Goal: Find contact information: Find contact information

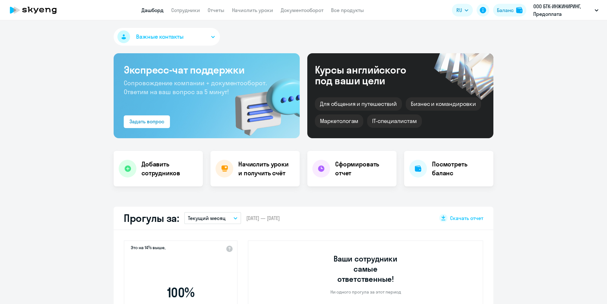
select select "30"
click at [567, 9] on p "ООО БТК-ИНЖИНИРИНГ, Предоплата" at bounding box center [562, 10] width 59 height 15
click at [183, 12] on link "Сотрудники" at bounding box center [185, 10] width 29 height 6
select select "30"
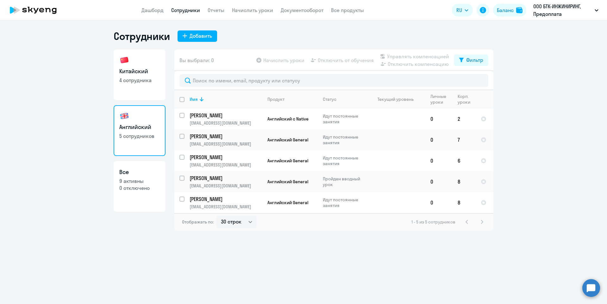
click at [147, 91] on link "Китайский 4 сотрудника" at bounding box center [140, 74] width 52 height 51
select select "30"
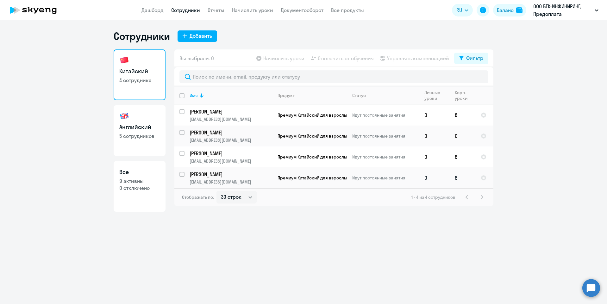
click at [200, 175] on p "[PERSON_NAME]" at bounding box center [231, 174] width 83 height 7
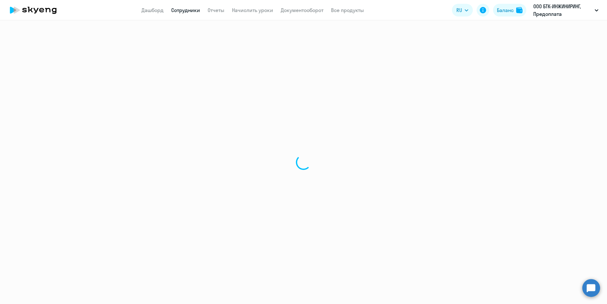
select select "chinese"
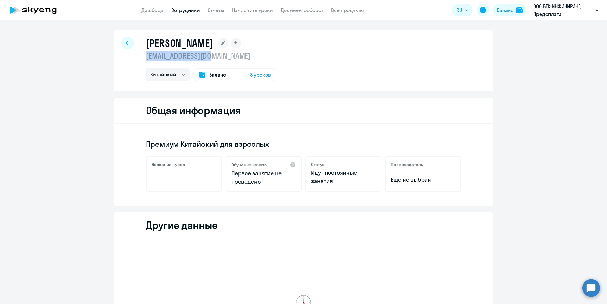
drag, startPoint x: 216, startPoint y: 57, endPoint x: 141, endPoint y: 60, distance: 75.0
click at [141, 60] on div "[PERSON_NAME] [EMAIL_ADDRESS][DOMAIN_NAME] Китайский Баланс 8 уроков" at bounding box center [304, 60] width 380 height 61
copy p "[EMAIL_ADDRESS][DOMAIN_NAME]"
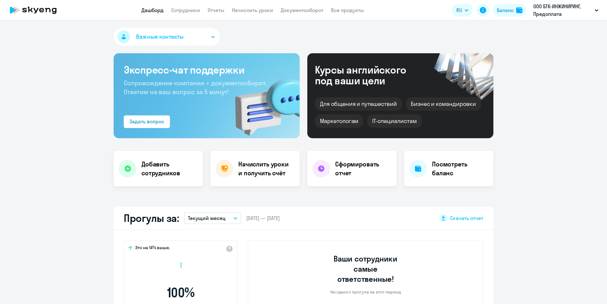
select select "30"
click at [186, 12] on link "Сотрудники" at bounding box center [185, 10] width 29 height 6
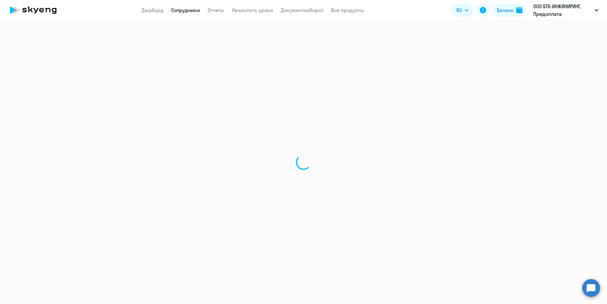
select select "30"
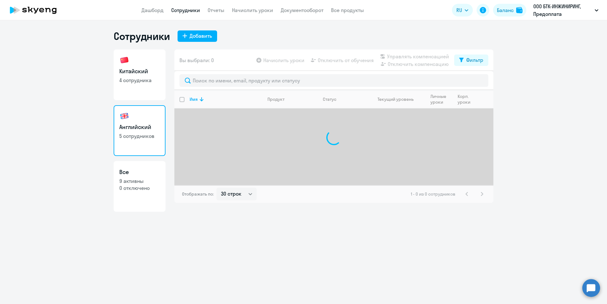
click at [149, 78] on p "4 сотрудника" at bounding box center [139, 80] width 41 height 7
select select "30"
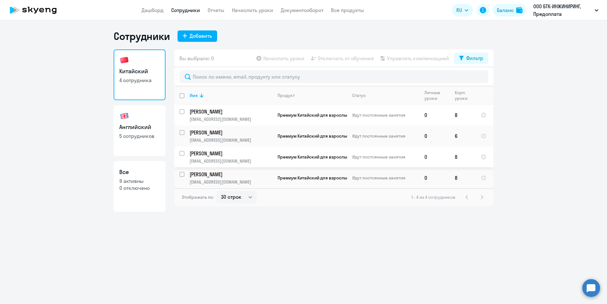
click at [229, 157] on link "Горелова Ольга o.gorelova@btc-intl.com" at bounding box center [231, 157] width 83 height 14
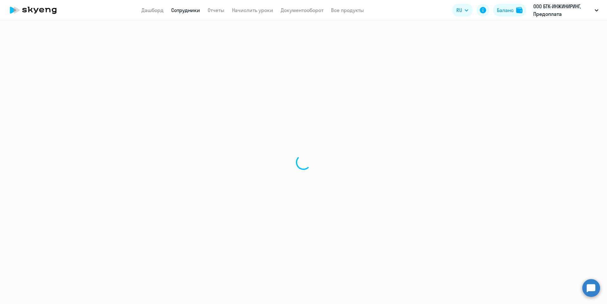
select select "chinese"
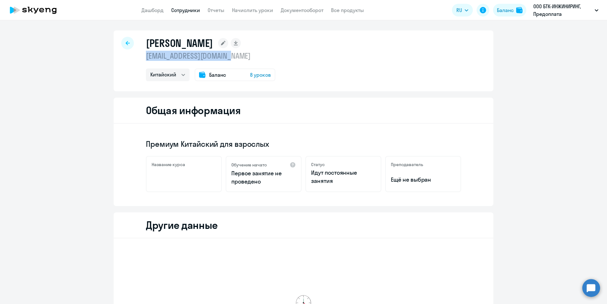
drag, startPoint x: 238, startPoint y: 57, endPoint x: 134, endPoint y: 58, distance: 104.1
click at [134, 58] on div "Горелова Ольга o.gorelova@btc-intl.com Китайский Баланс 8 уроков" at bounding box center [304, 60] width 380 height 61
copy p "[EMAIL_ADDRESS][DOMAIN_NAME]"
